Goal: Navigation & Orientation: Find specific page/section

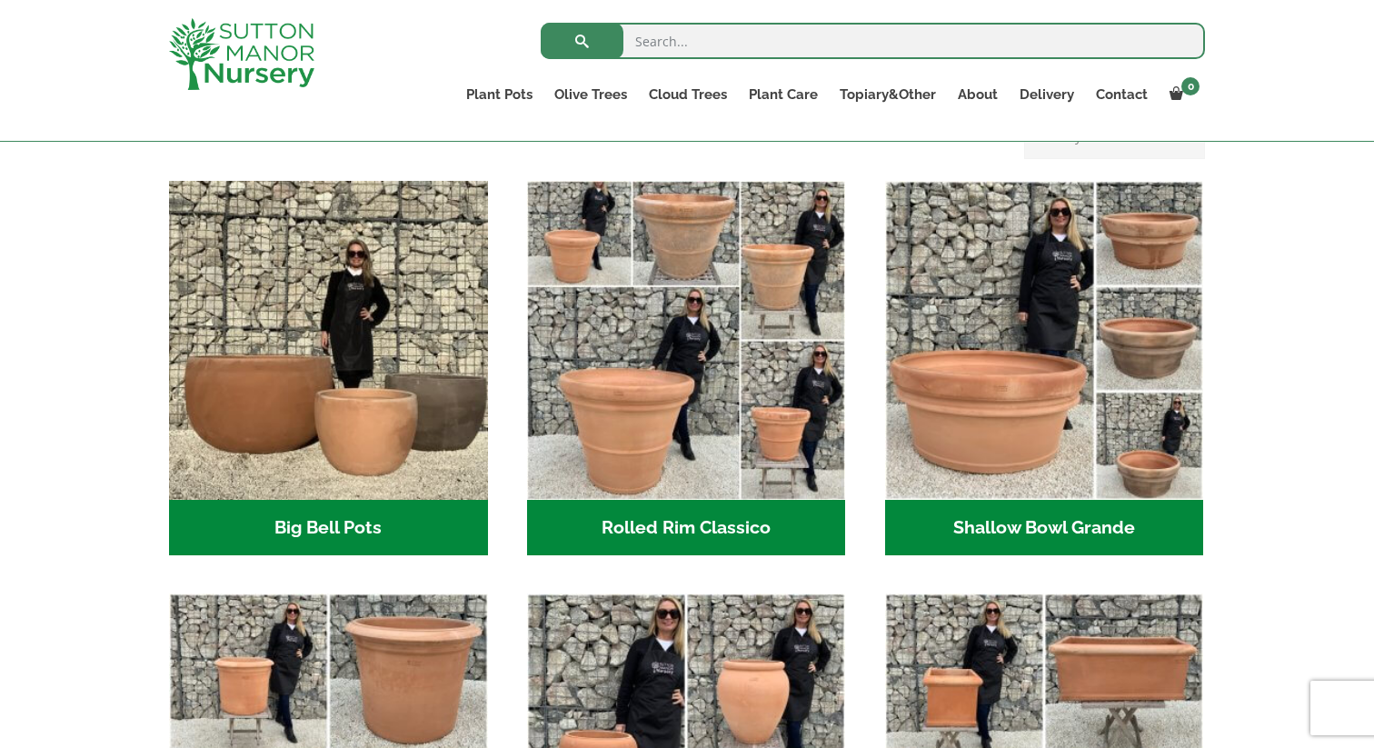
scroll to position [549, 0]
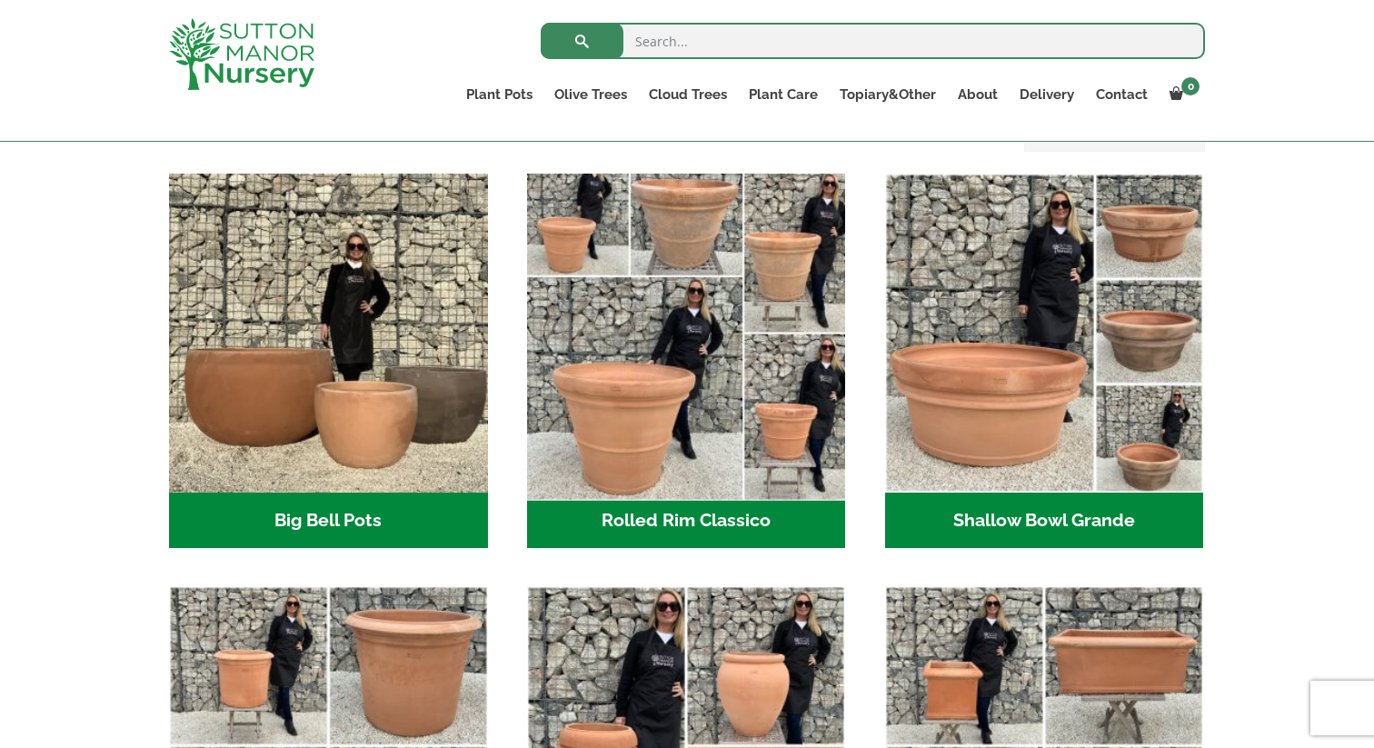
click at [578, 431] on img "Visit product category Rolled Rim Classico" at bounding box center [686, 332] width 334 height 334
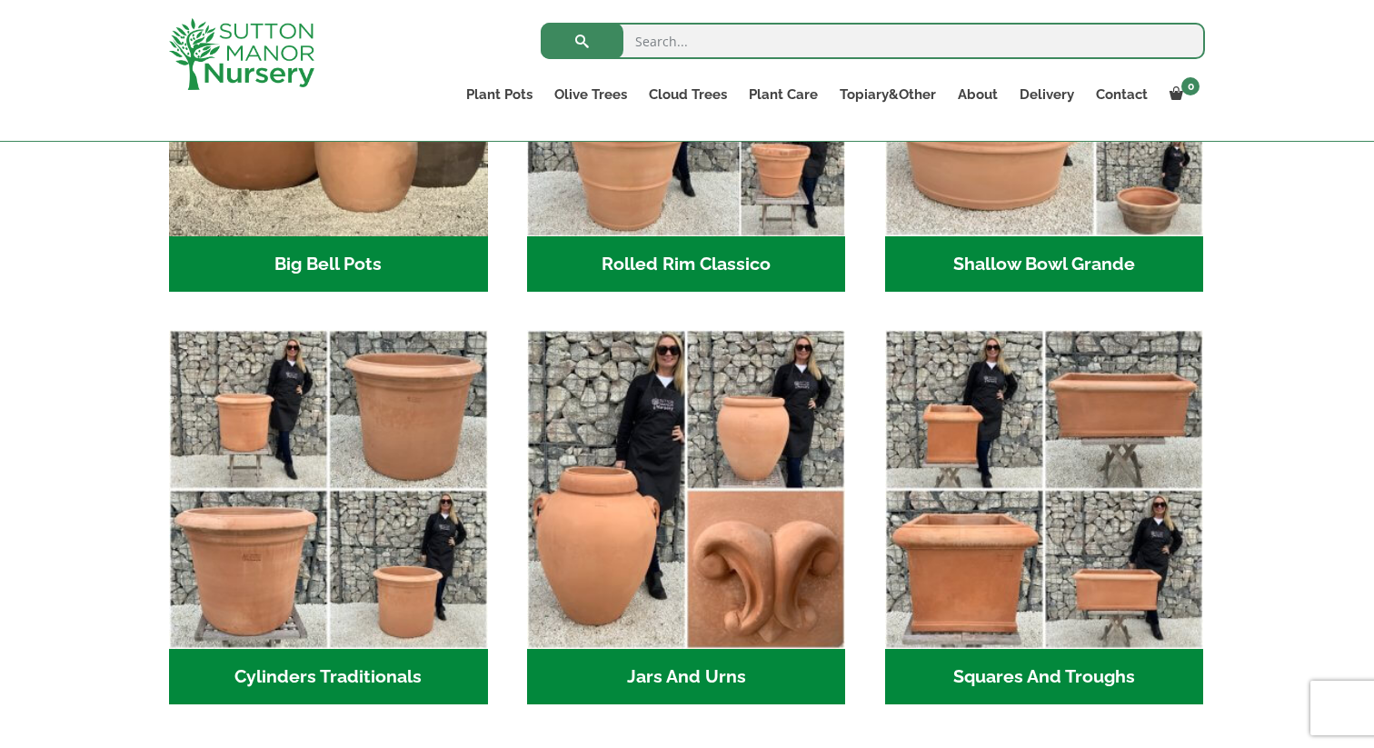
scroll to position [833, 0]
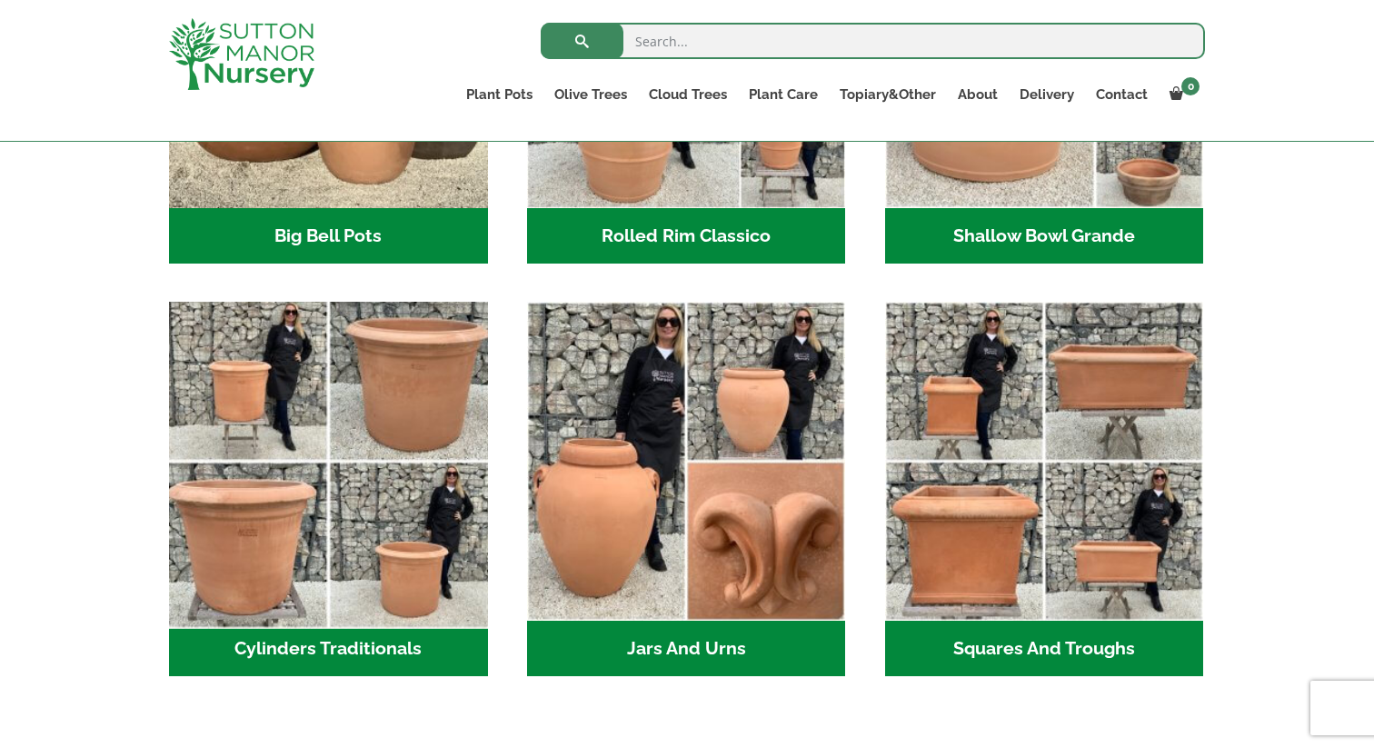
click at [314, 502] on img "Visit product category Cylinders Traditionals" at bounding box center [328, 461] width 334 height 334
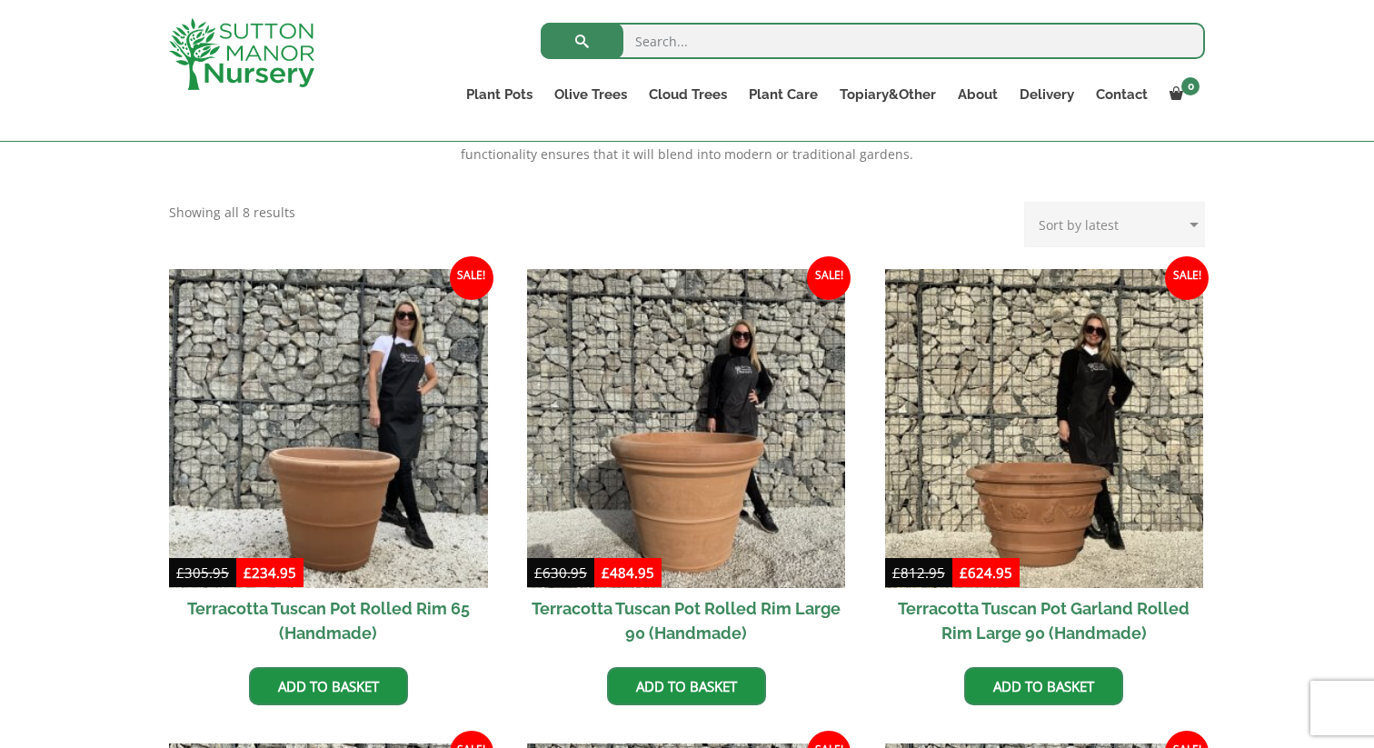
scroll to position [695, 0]
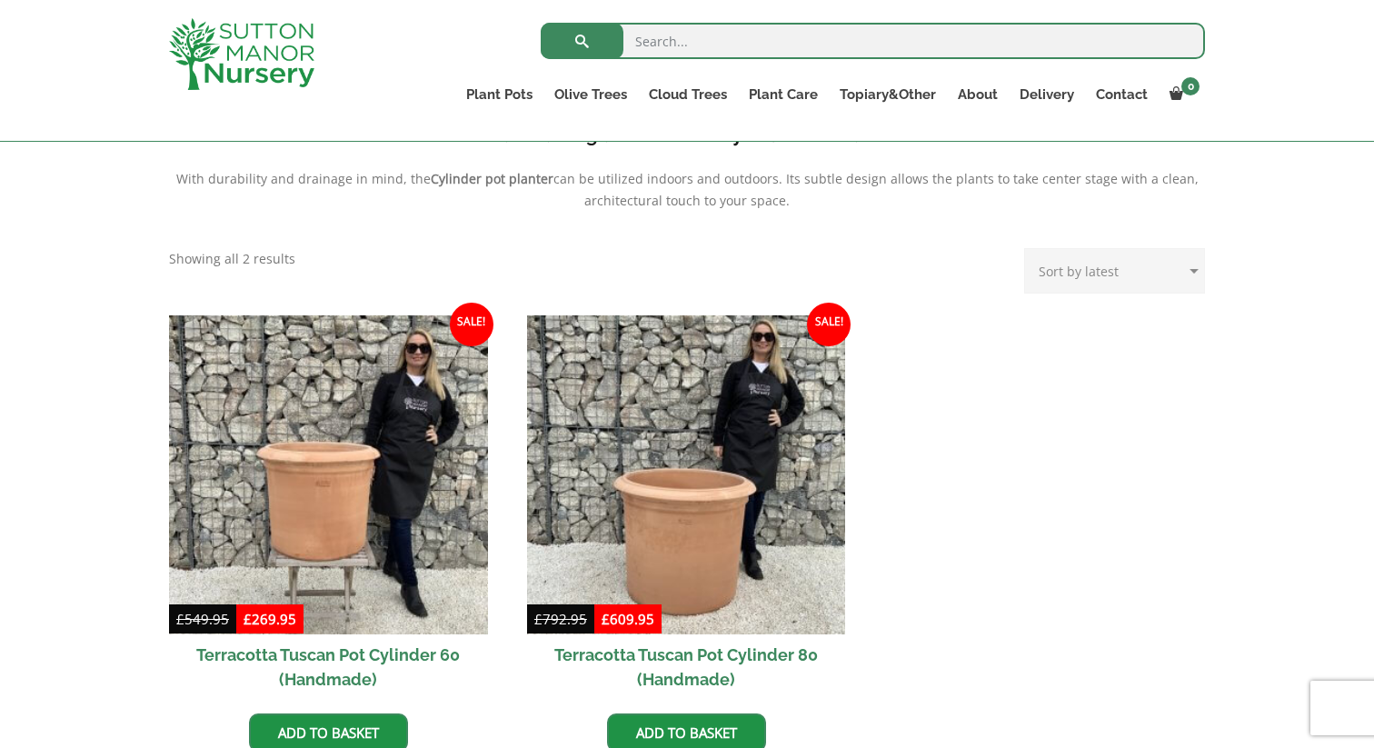
scroll to position [676, 0]
